Goal: Task Accomplishment & Management: Manage account settings

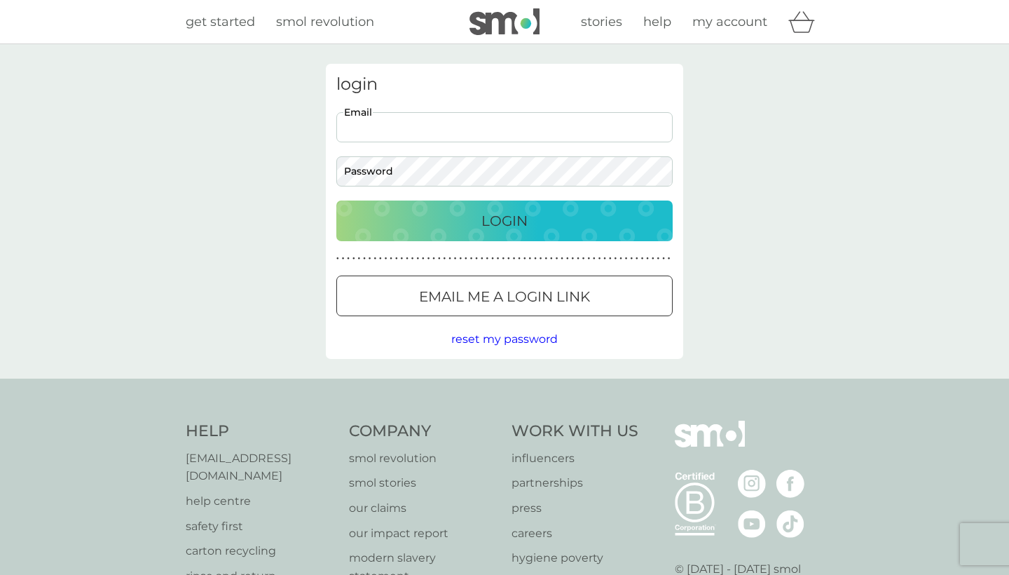
type input "[EMAIL_ADDRESS][DOMAIN_NAME]"
click at [504, 220] on button "Login" at bounding box center [504, 220] width 336 height 41
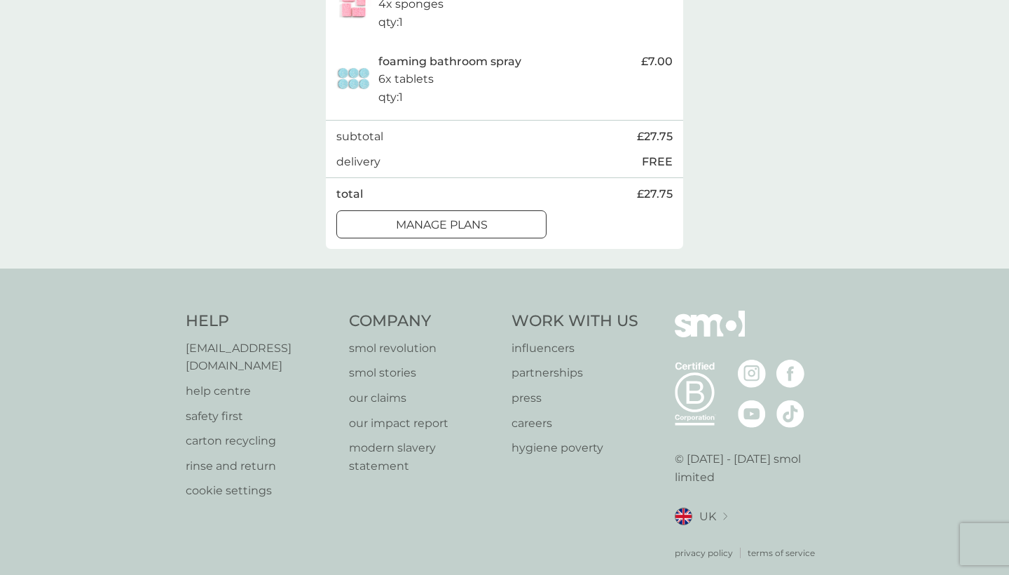
scroll to position [499, 0]
click at [478, 222] on p "manage plans" at bounding box center [442, 226] width 92 height 18
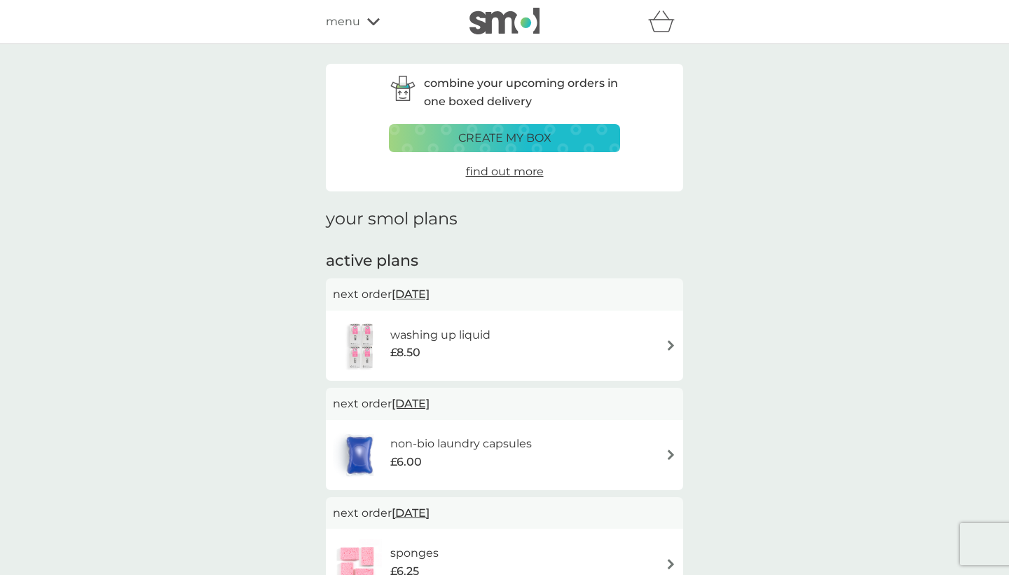
click at [414, 291] on span "12 Sep 2025" at bounding box center [411, 293] width 38 height 27
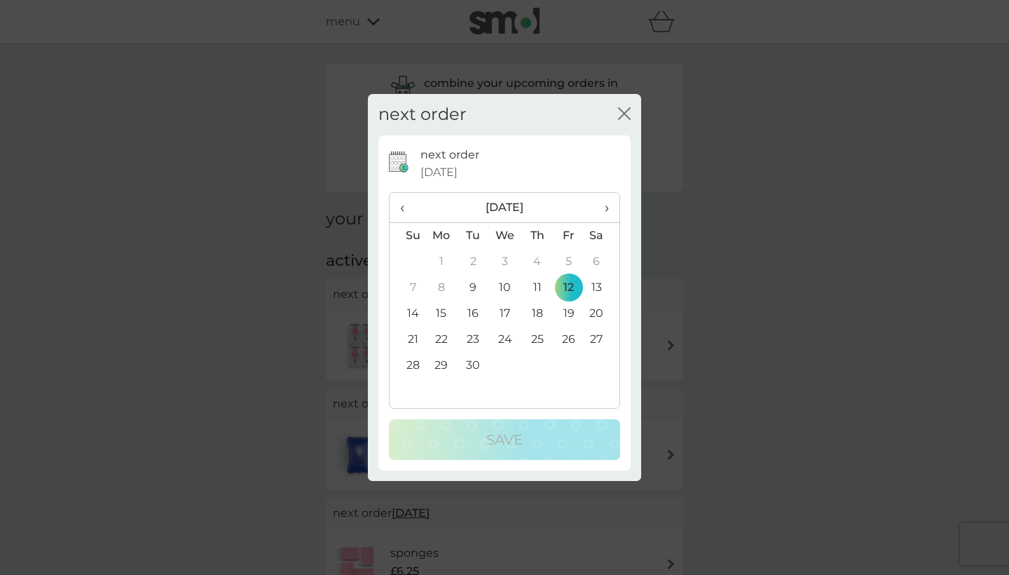
click at [565, 336] on td "26" at bounding box center [569, 340] width 32 height 26
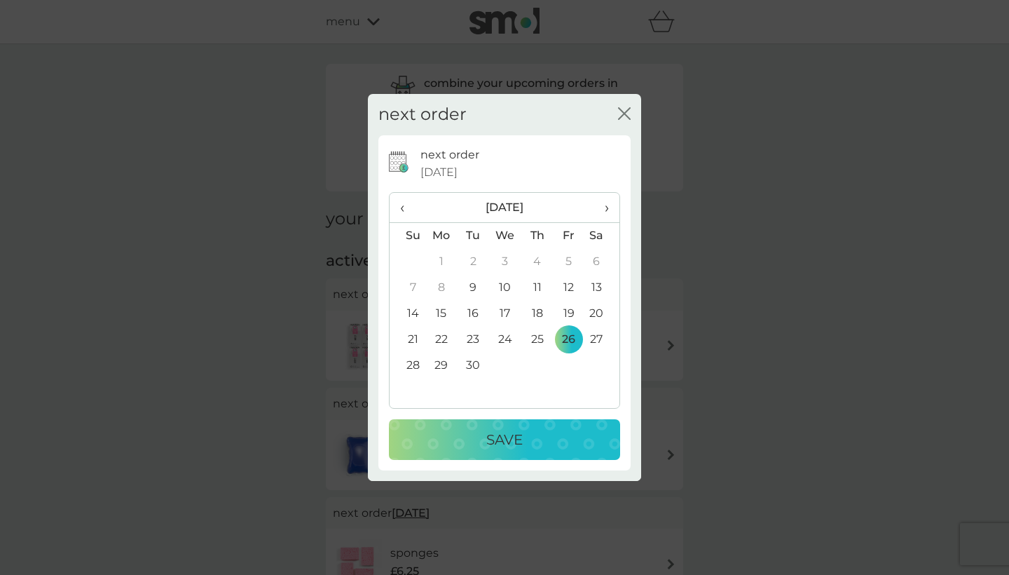
click at [512, 430] on p "Save" at bounding box center [504, 439] width 36 height 22
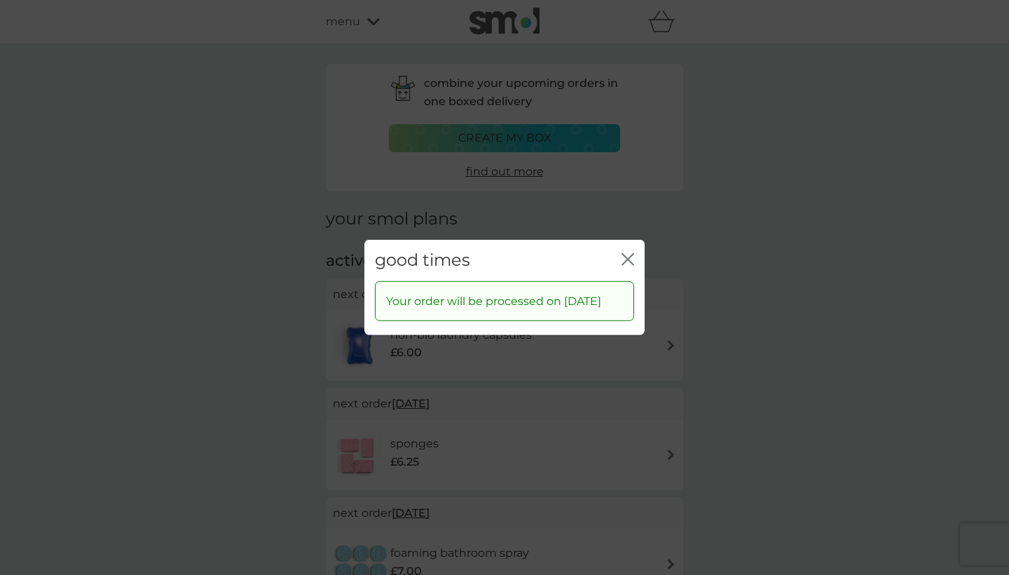
click at [626, 253] on icon "close" at bounding box center [627, 259] width 13 height 13
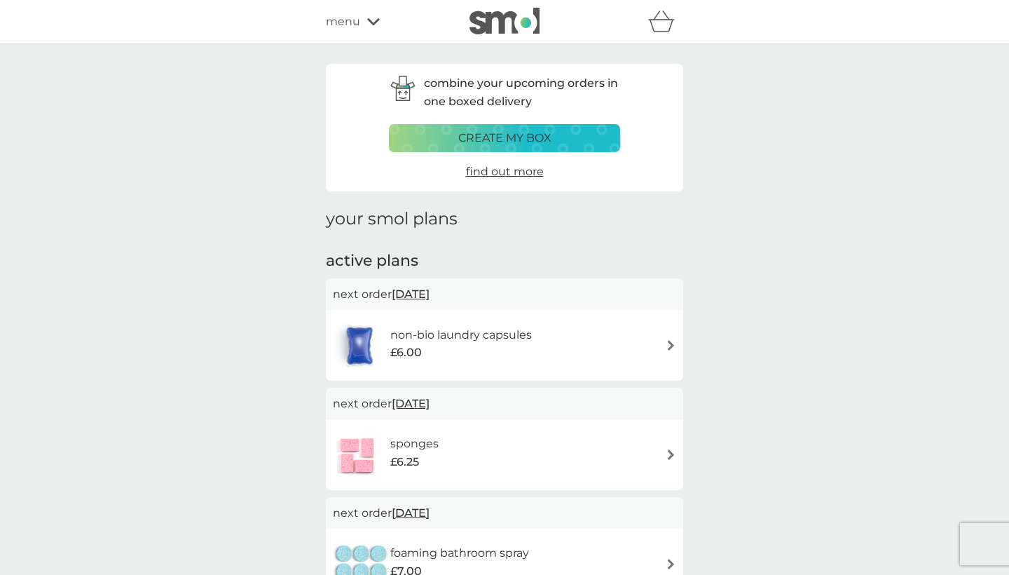
click at [430, 289] on span "12 Sep 2025" at bounding box center [411, 293] width 38 height 27
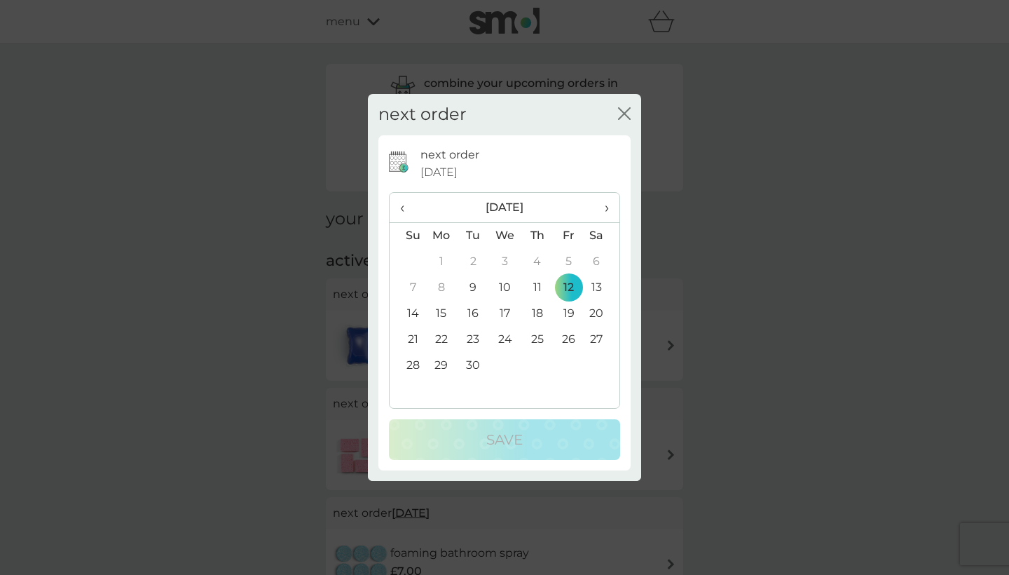
click at [572, 336] on td "26" at bounding box center [569, 340] width 32 height 26
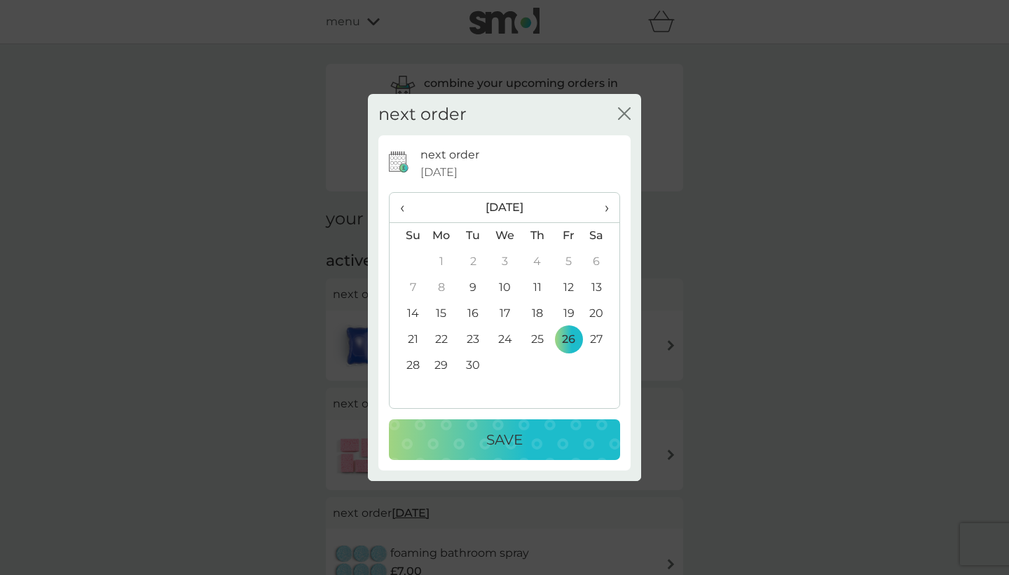
click at [540, 433] on div "Save" at bounding box center [504, 439] width 203 height 22
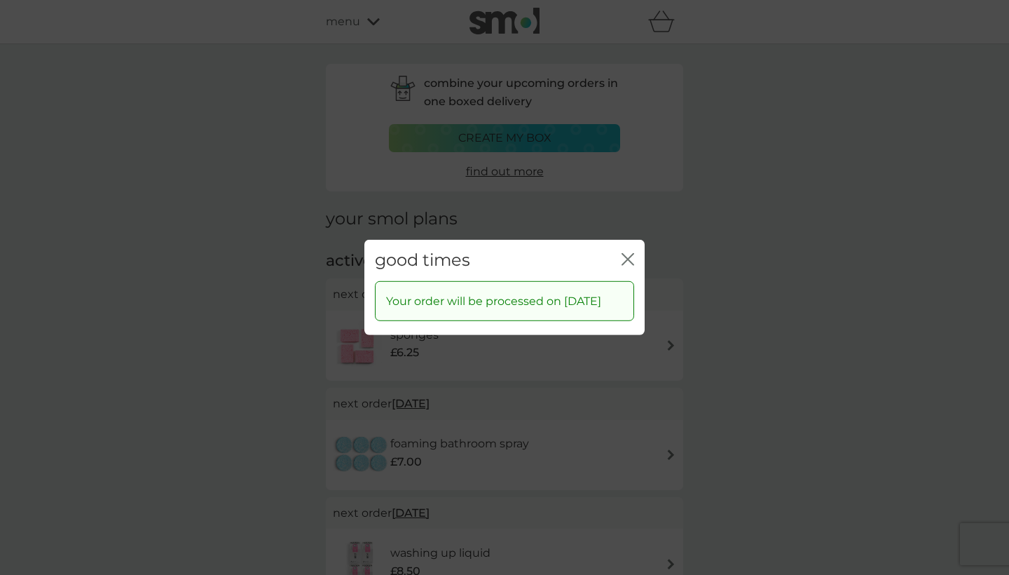
click at [627, 253] on icon "close" at bounding box center [627, 259] width 13 height 13
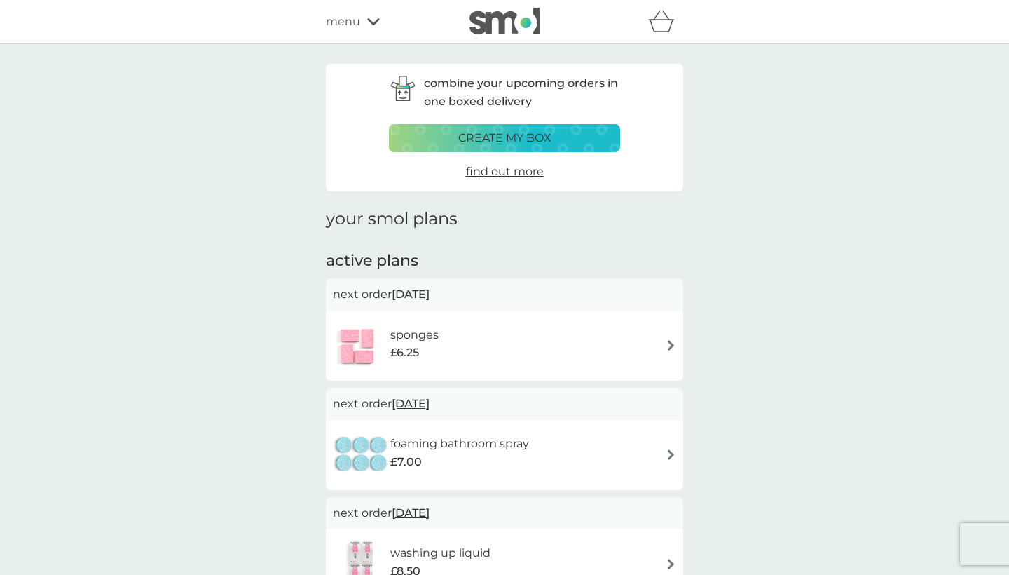
click at [430, 287] on span "12 Sep 2025" at bounding box center [411, 293] width 38 height 27
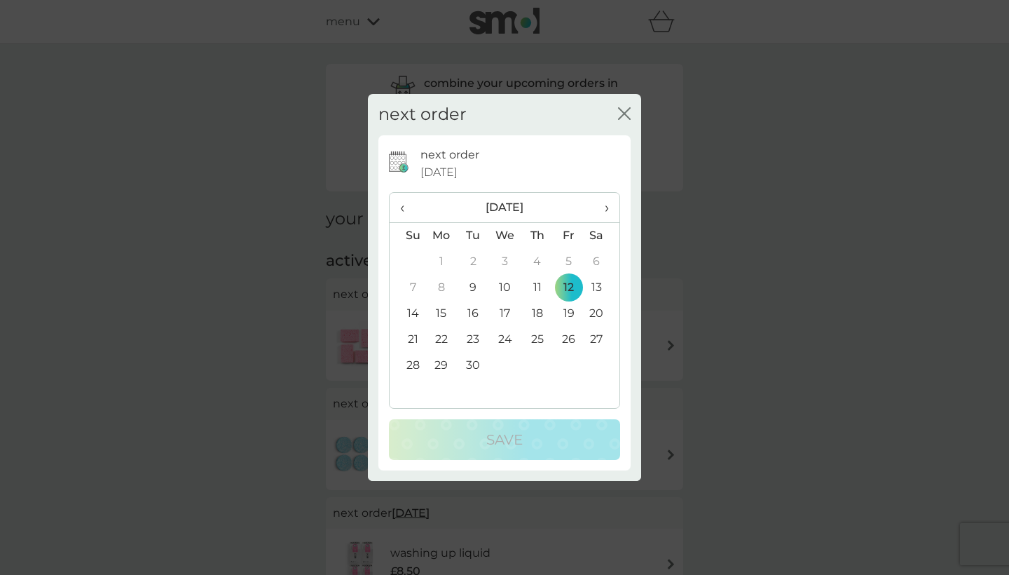
click at [571, 338] on td "26" at bounding box center [569, 340] width 32 height 26
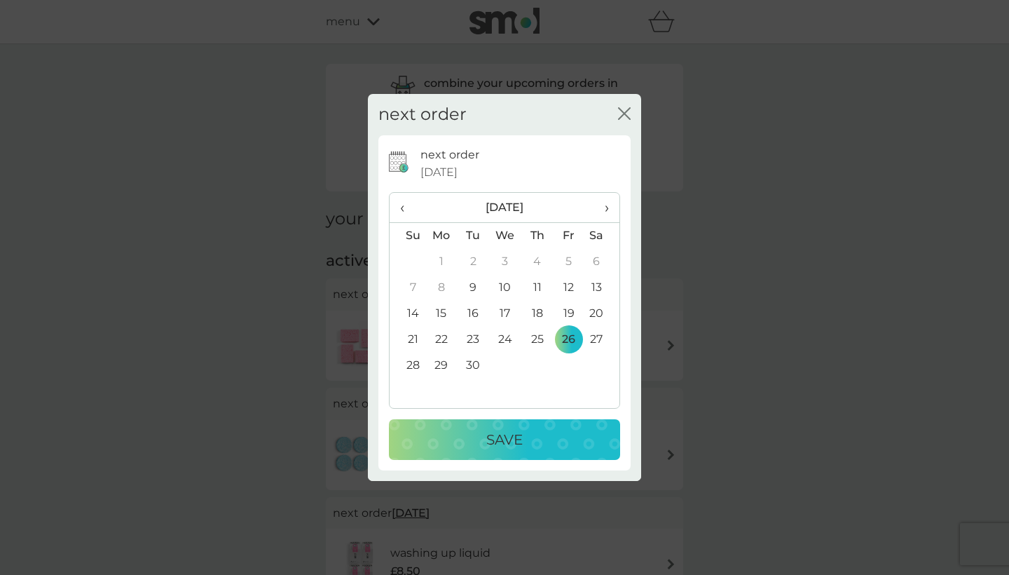
click at [533, 433] on div "Save" at bounding box center [504, 439] width 203 height 22
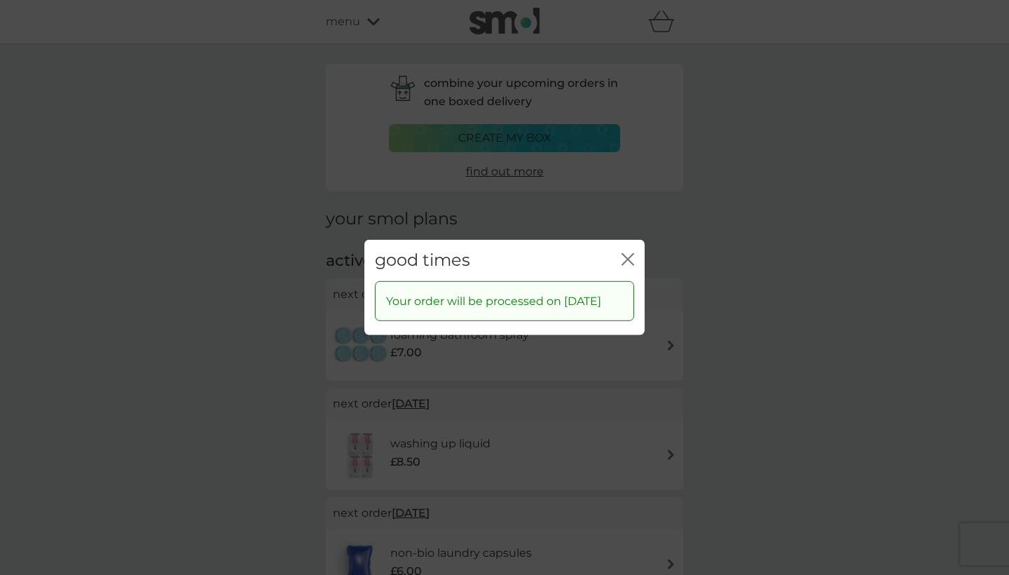
click at [629, 253] on icon "close" at bounding box center [627, 259] width 13 height 13
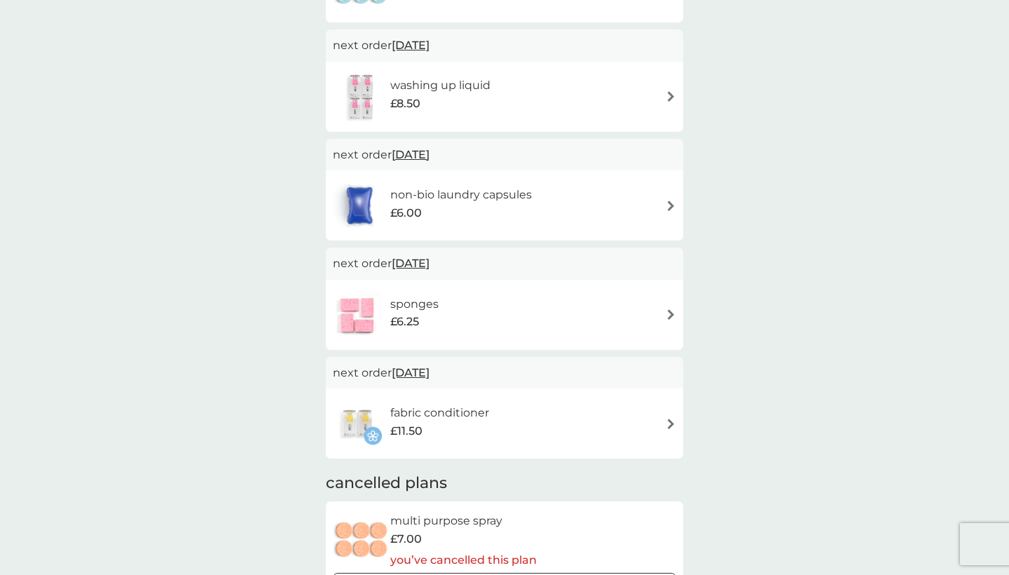
scroll to position [381, 0]
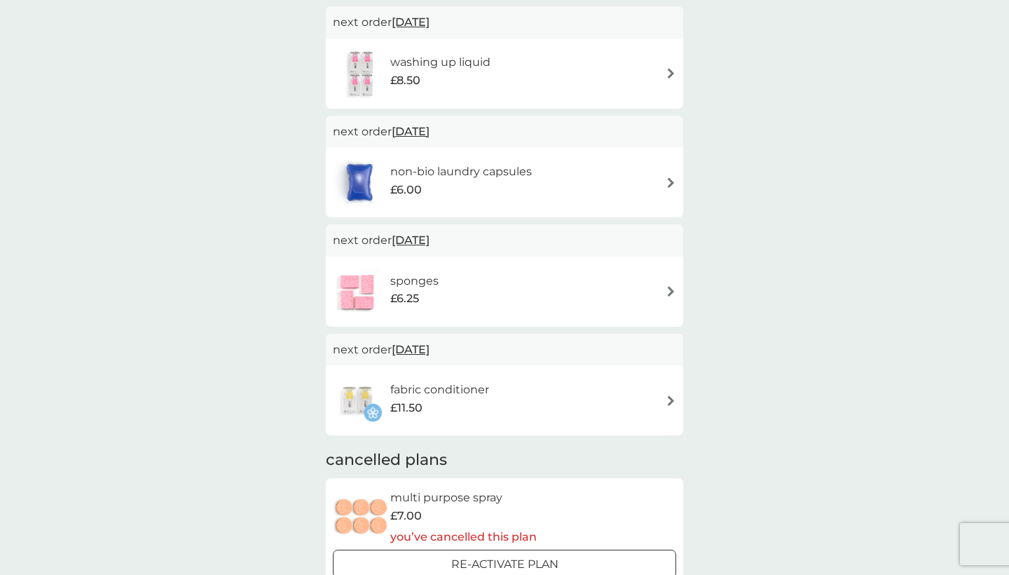
click at [430, 344] on span "28 Sep 2025" at bounding box center [411, 349] width 38 height 27
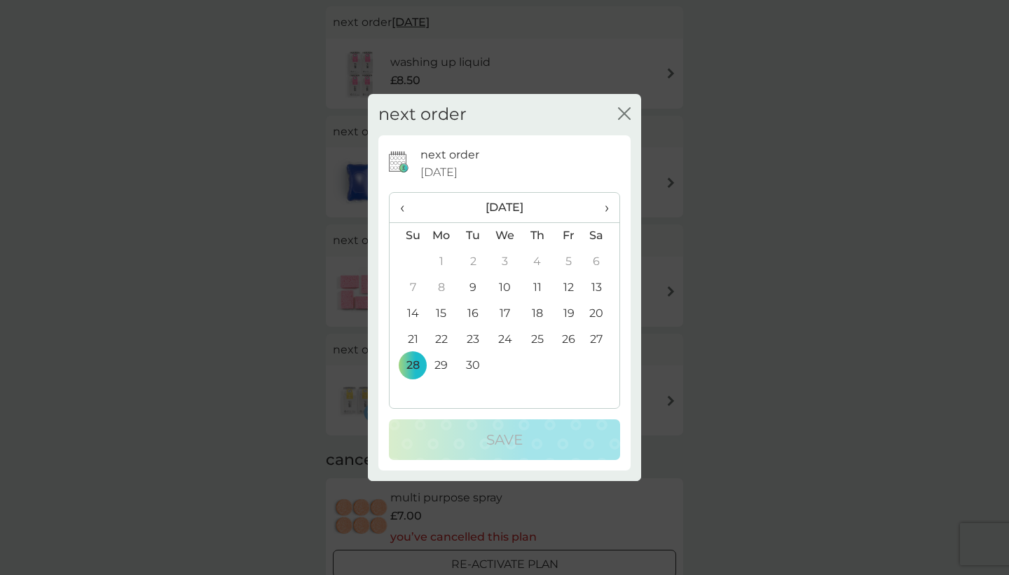
click at [565, 338] on td "26" at bounding box center [569, 340] width 32 height 26
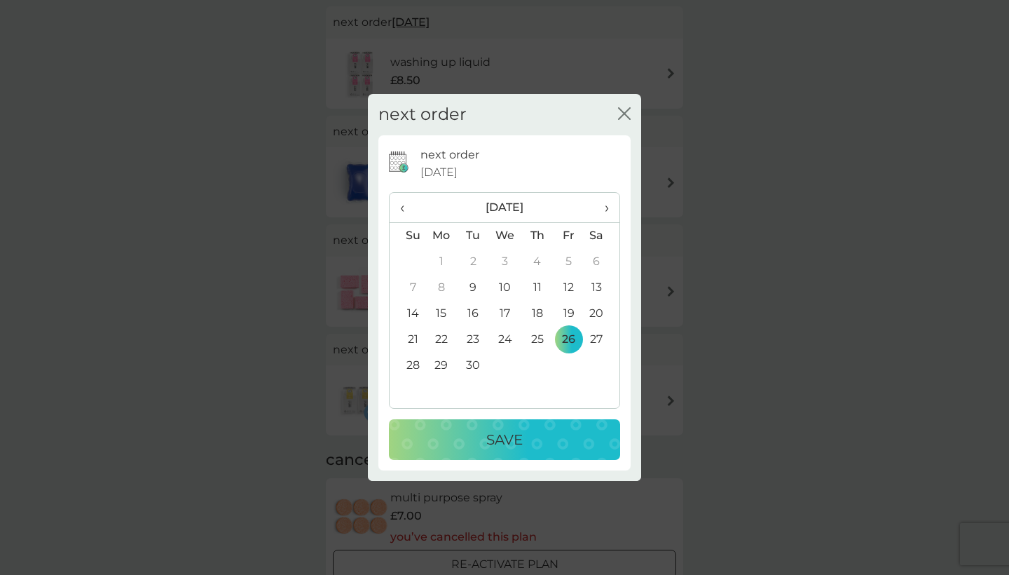
click at [531, 438] on div "Save" at bounding box center [504, 439] width 203 height 22
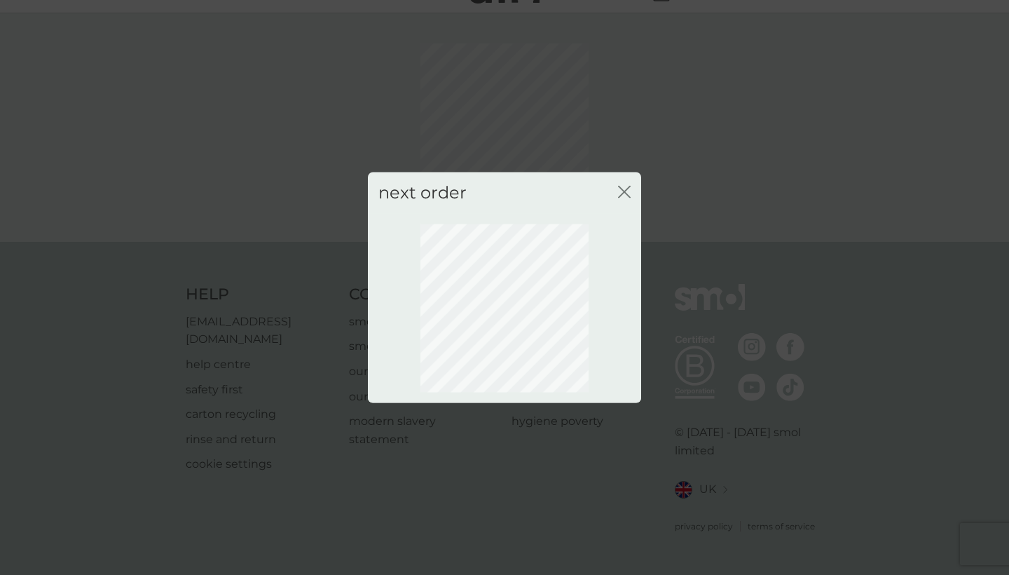
scroll to position [12, 0]
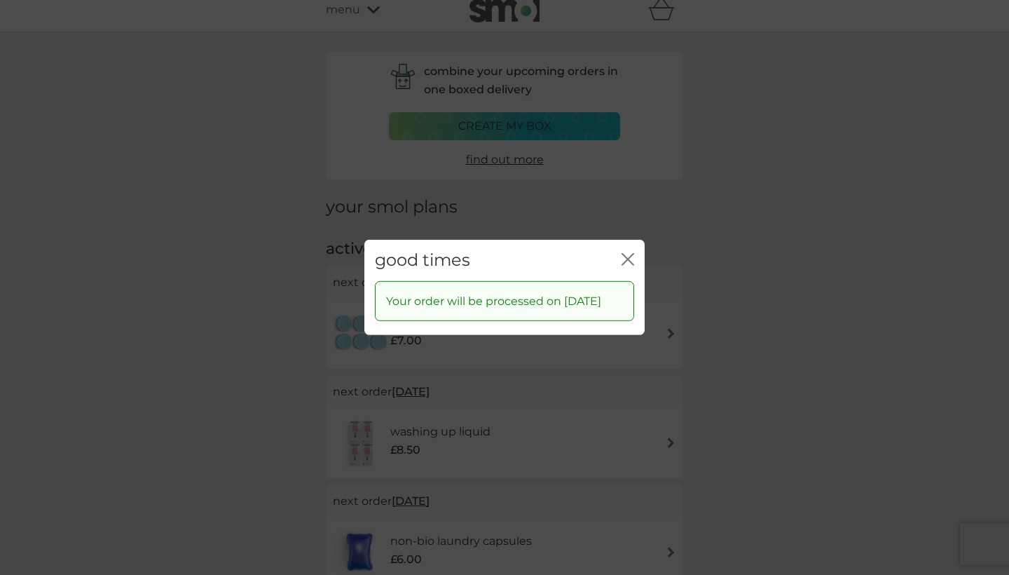
click at [628, 253] on icon "close" at bounding box center [627, 259] width 13 height 13
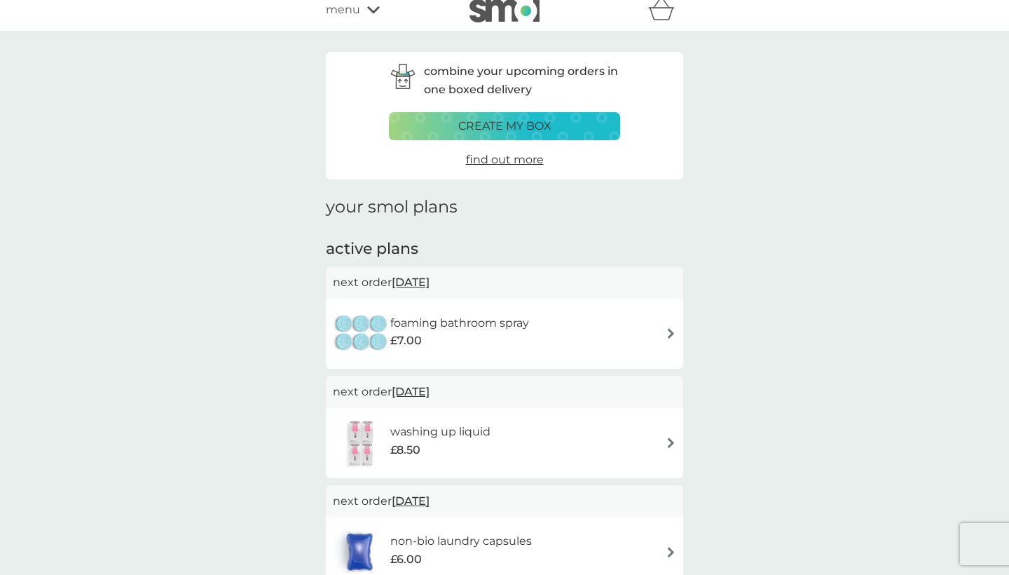
click at [430, 281] on span "12 Sep 2025" at bounding box center [411, 281] width 38 height 27
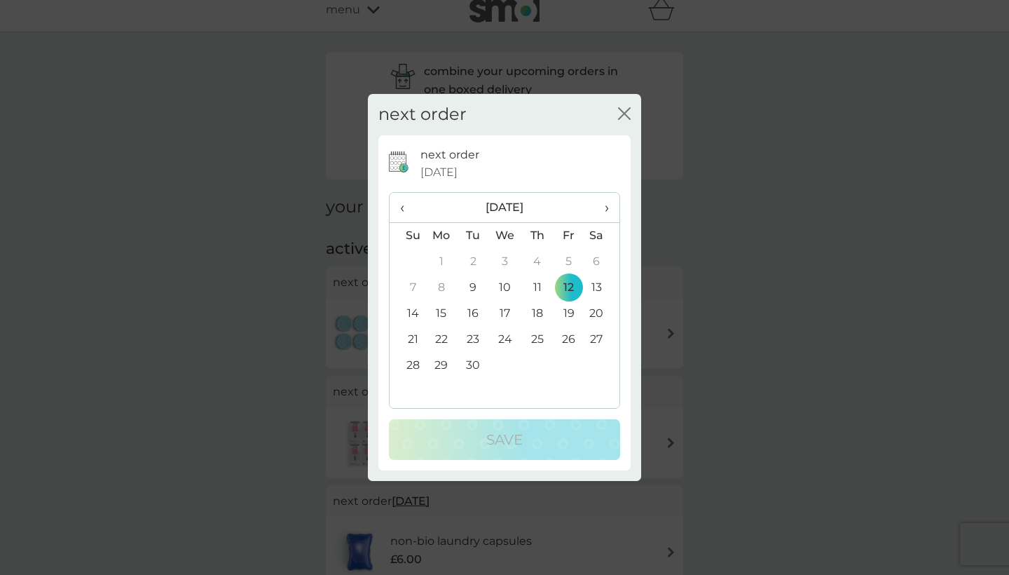
click at [574, 337] on td "26" at bounding box center [569, 340] width 32 height 26
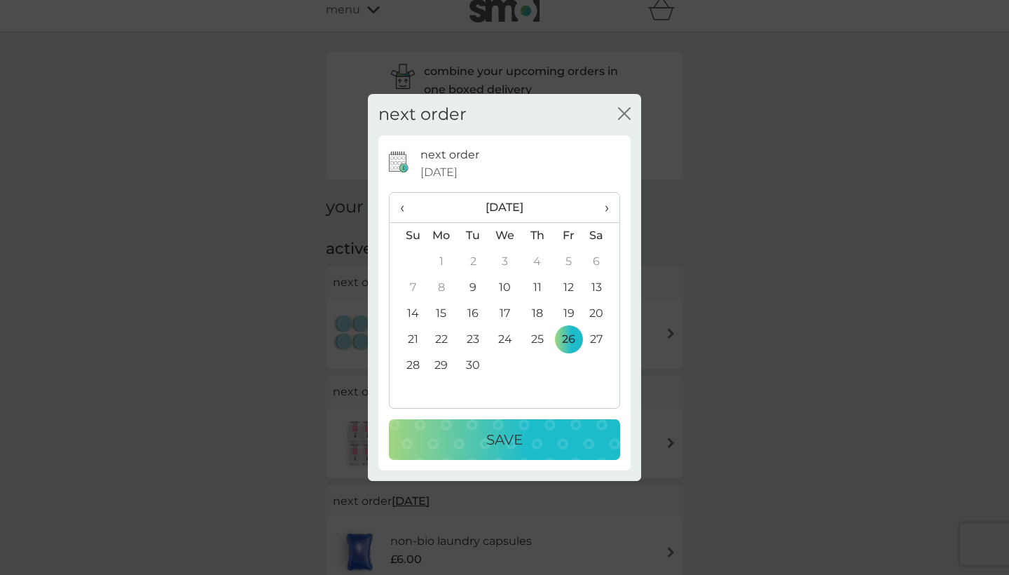
click at [524, 431] on div "Save" at bounding box center [504, 439] width 203 height 22
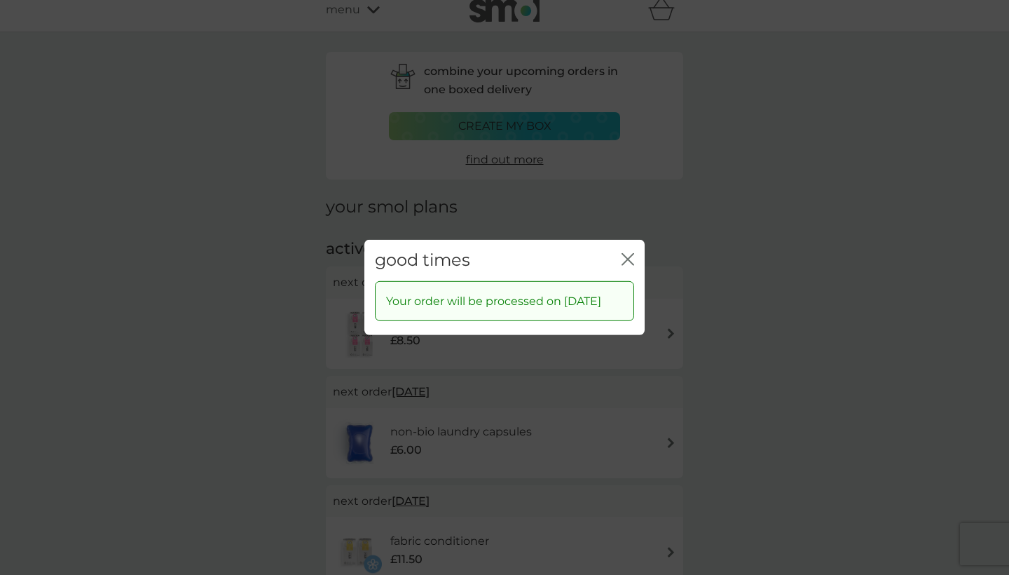
click at [631, 253] on icon "close" at bounding box center [627, 259] width 13 height 13
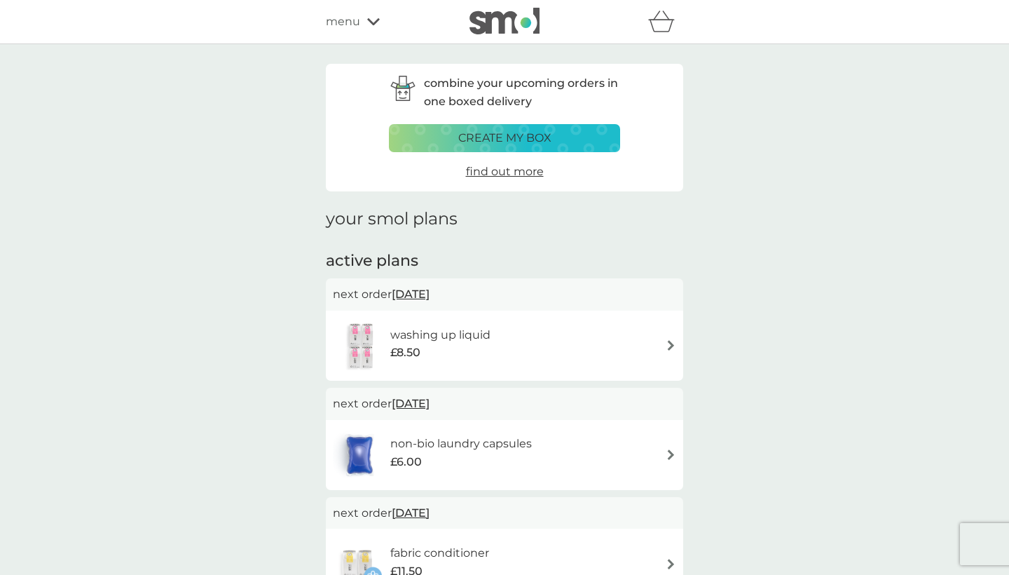
scroll to position [0, 0]
